Goal: Check status: Check status

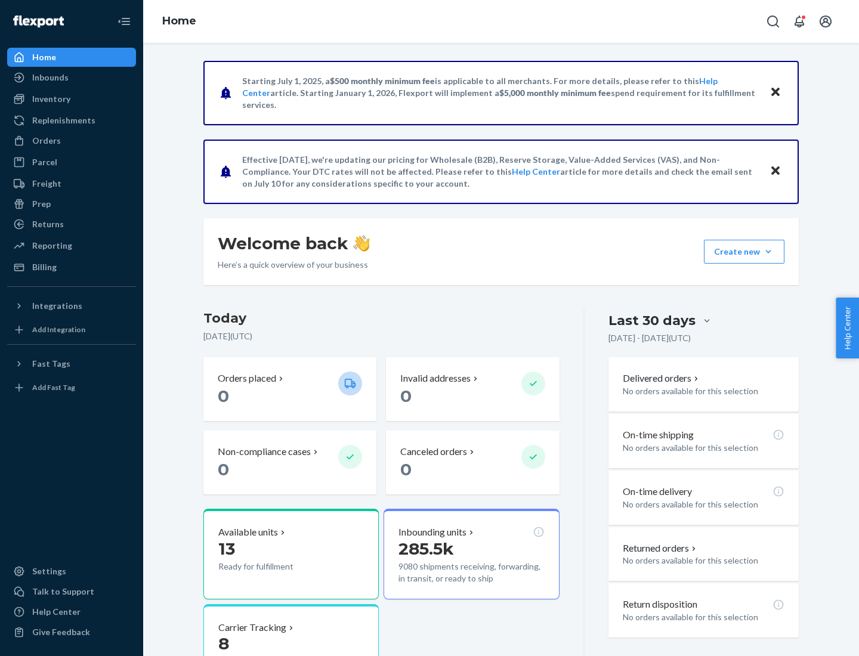
click at [768, 252] on button "Create new Create new inbound Create new order Create new product" at bounding box center [744, 252] width 81 height 24
click at [50, 78] on div "Inbounds" at bounding box center [50, 78] width 36 height 12
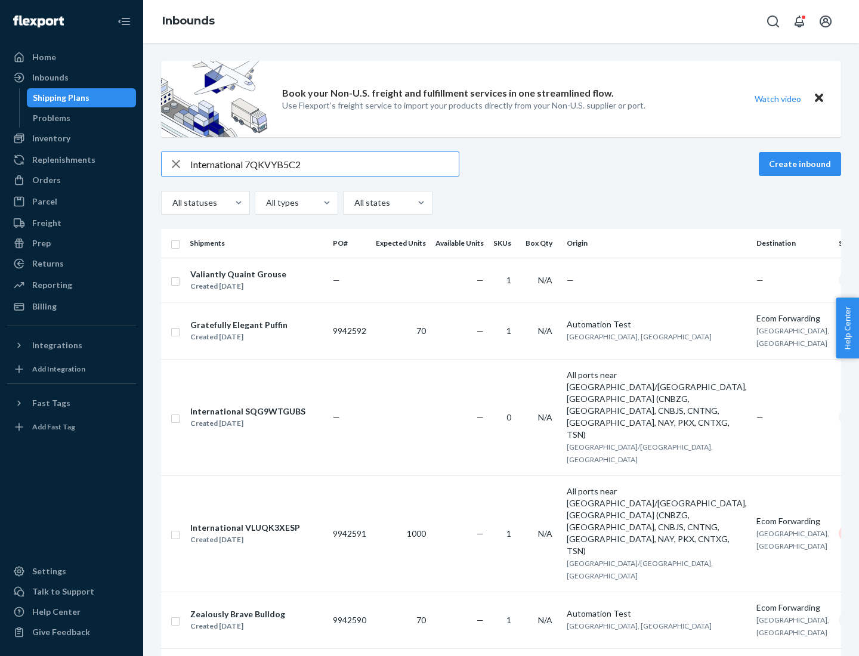
type input "International 7QKVYB5C29"
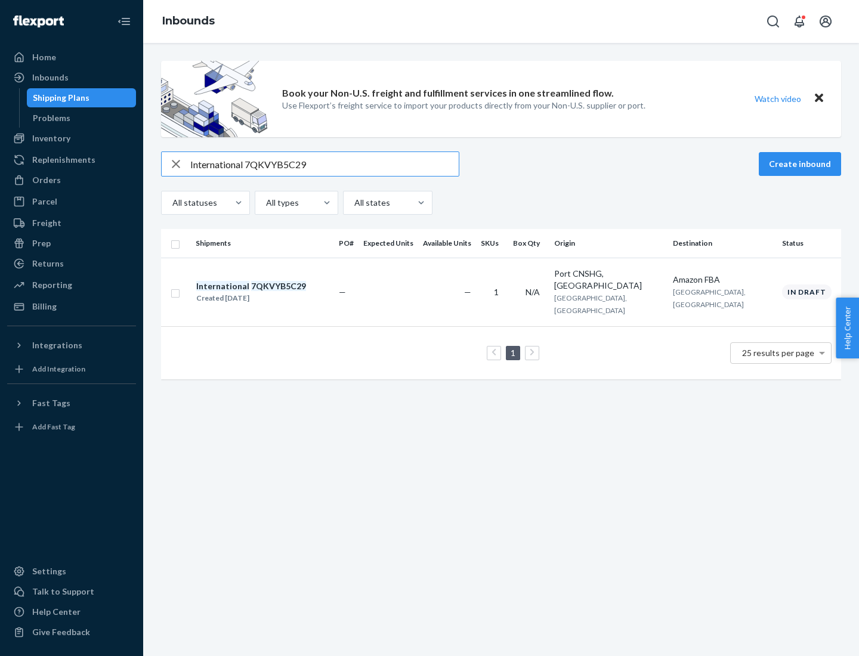
click at [271, 292] on div "Created [DATE]" at bounding box center [251, 298] width 110 height 12
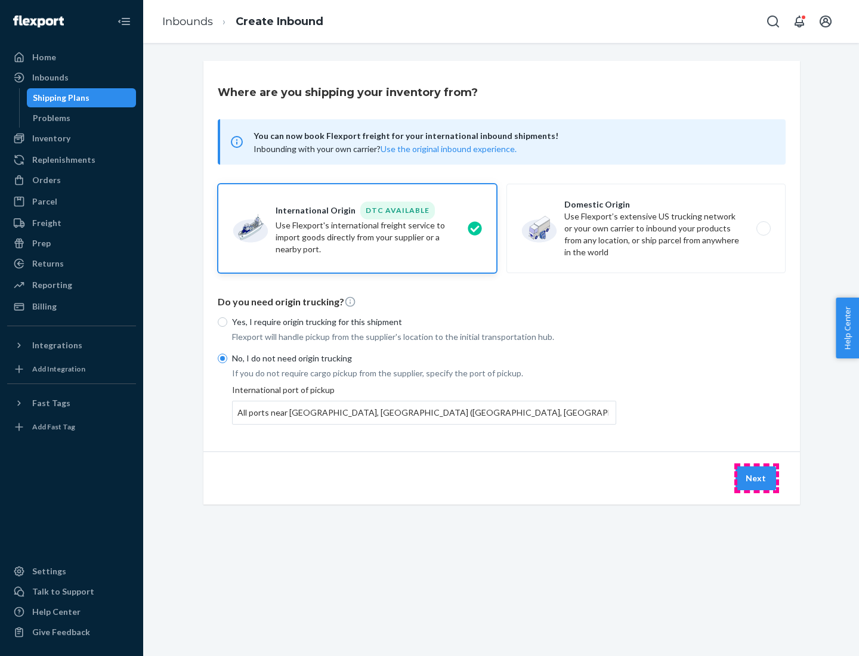
click at [757, 478] on button "Next" at bounding box center [756, 479] width 41 height 24
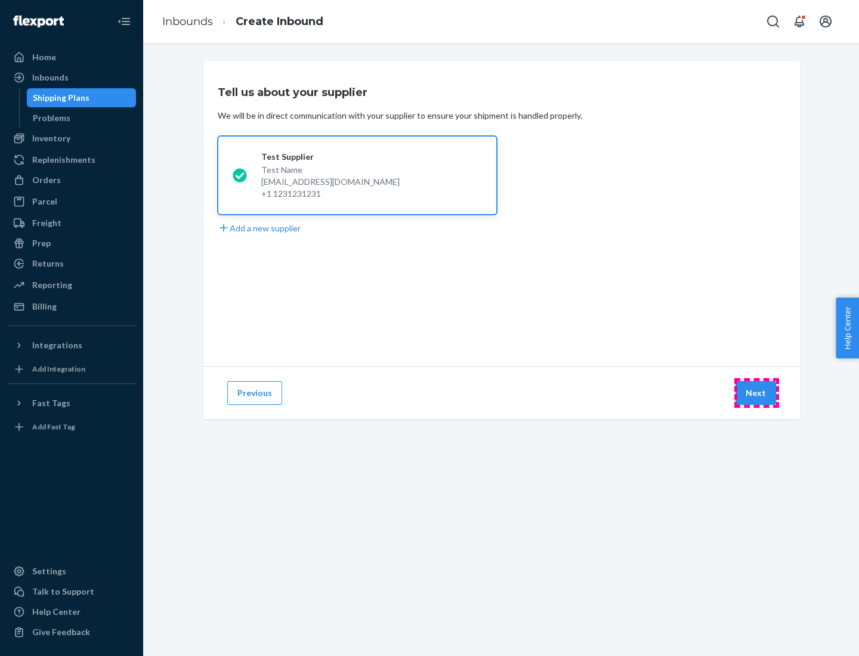
click at [757, 393] on button "Next" at bounding box center [756, 393] width 41 height 24
